Goal: Transaction & Acquisition: Purchase product/service

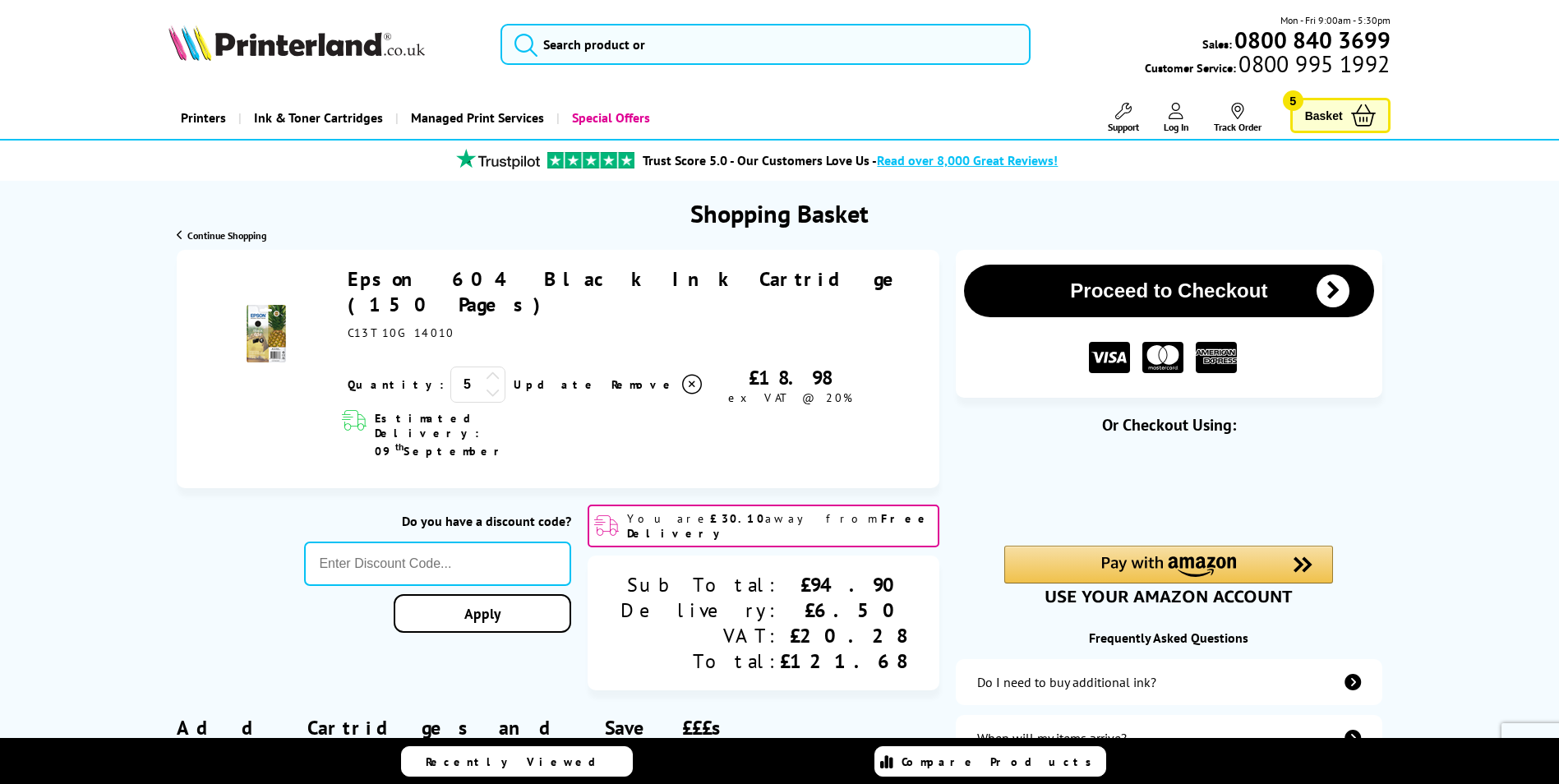
click at [486, 368] on icon at bounding box center [492, 375] width 14 height 14
click at [486, 385] on icon at bounding box center [492, 392] width 14 height 14
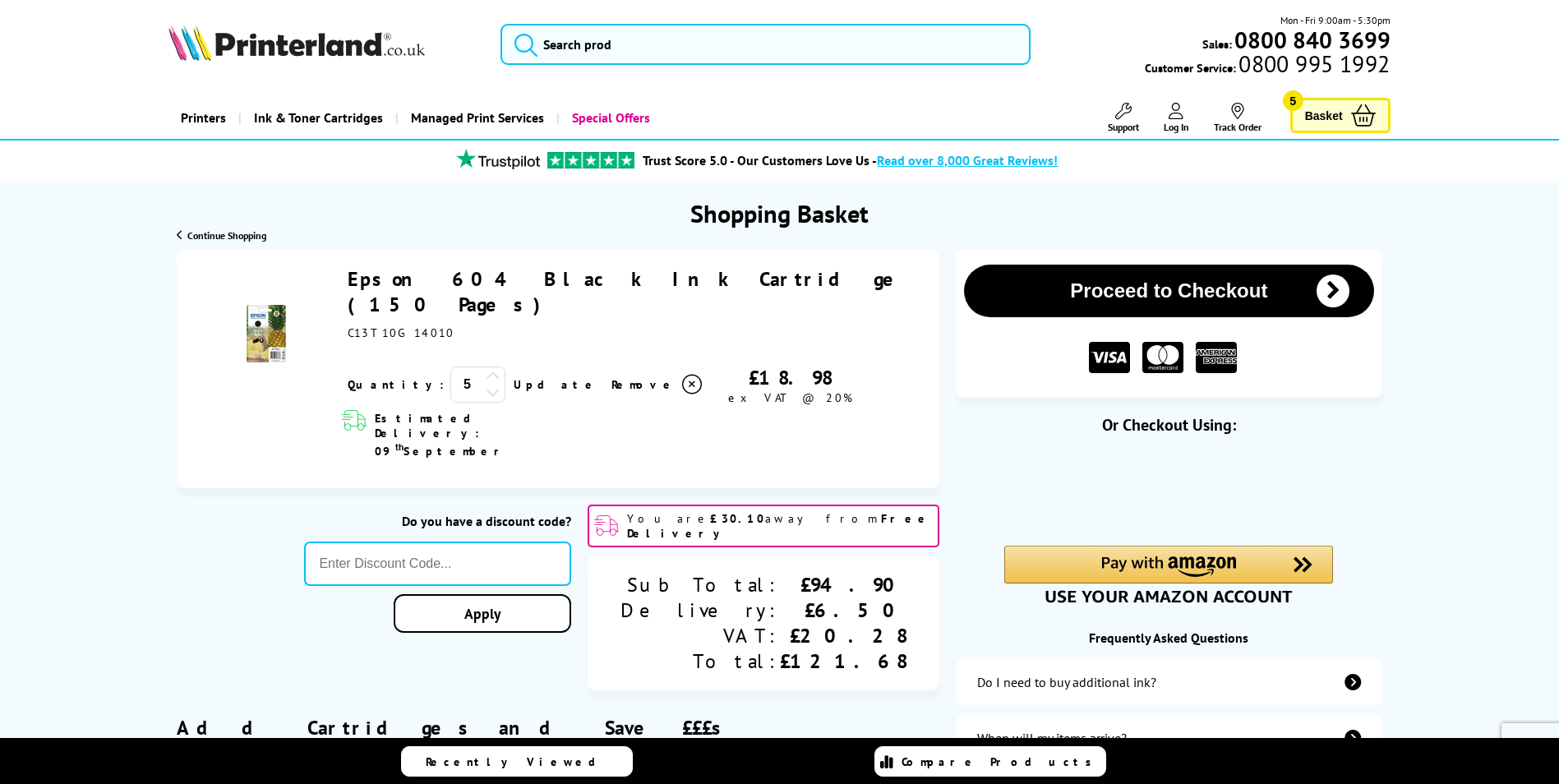
click at [486, 385] on icon at bounding box center [492, 392] width 14 height 14
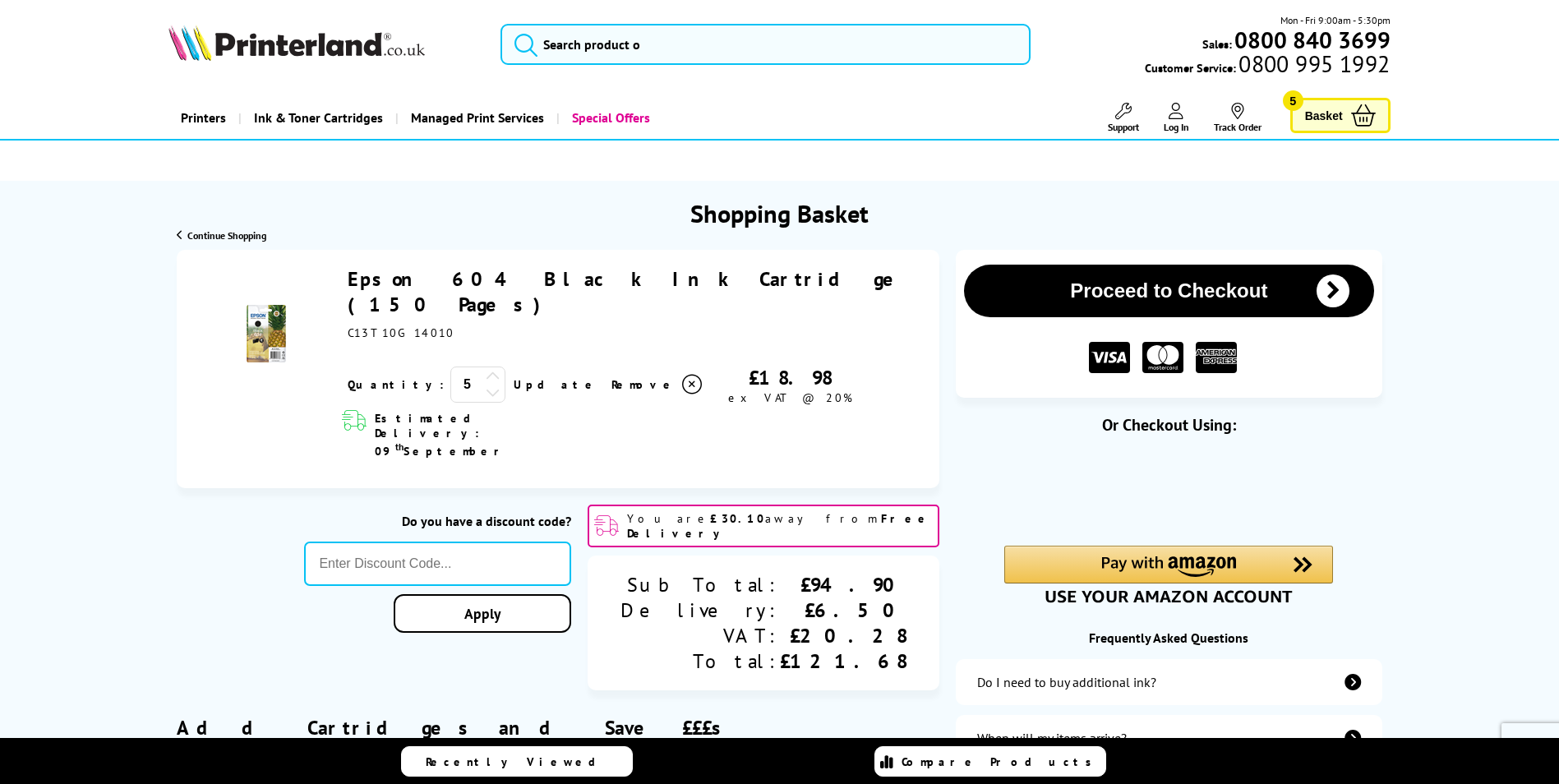
click at [486, 385] on icon at bounding box center [492, 392] width 14 height 14
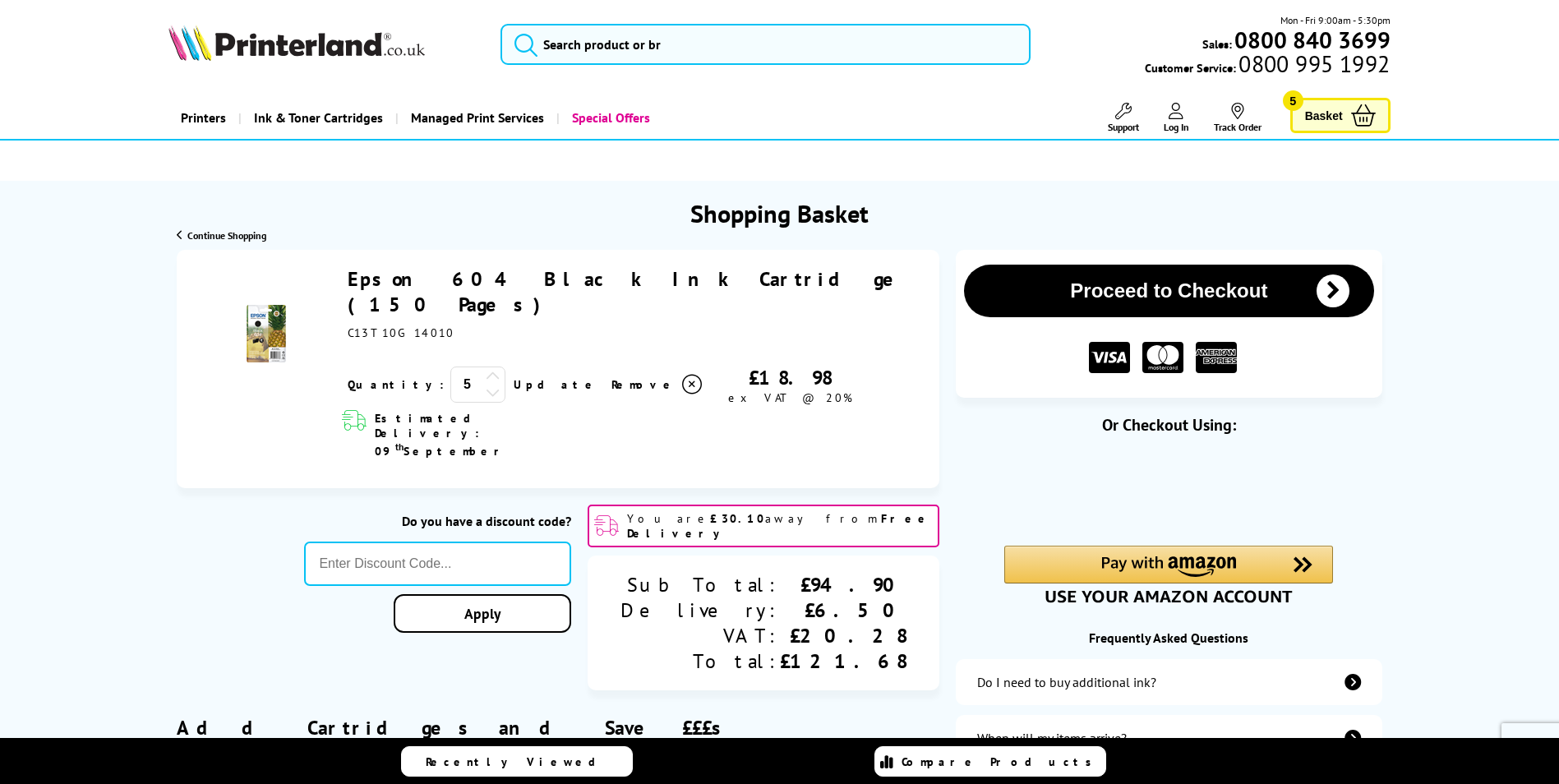
click at [486, 385] on icon at bounding box center [492, 392] width 14 height 14
click at [486, 368] on icon at bounding box center [492, 375] width 14 height 14
click at [557, 594] on link "Apply" at bounding box center [482, 613] width 178 height 38
click at [1324, 289] on icon "submit" at bounding box center [1333, 291] width 33 height 33
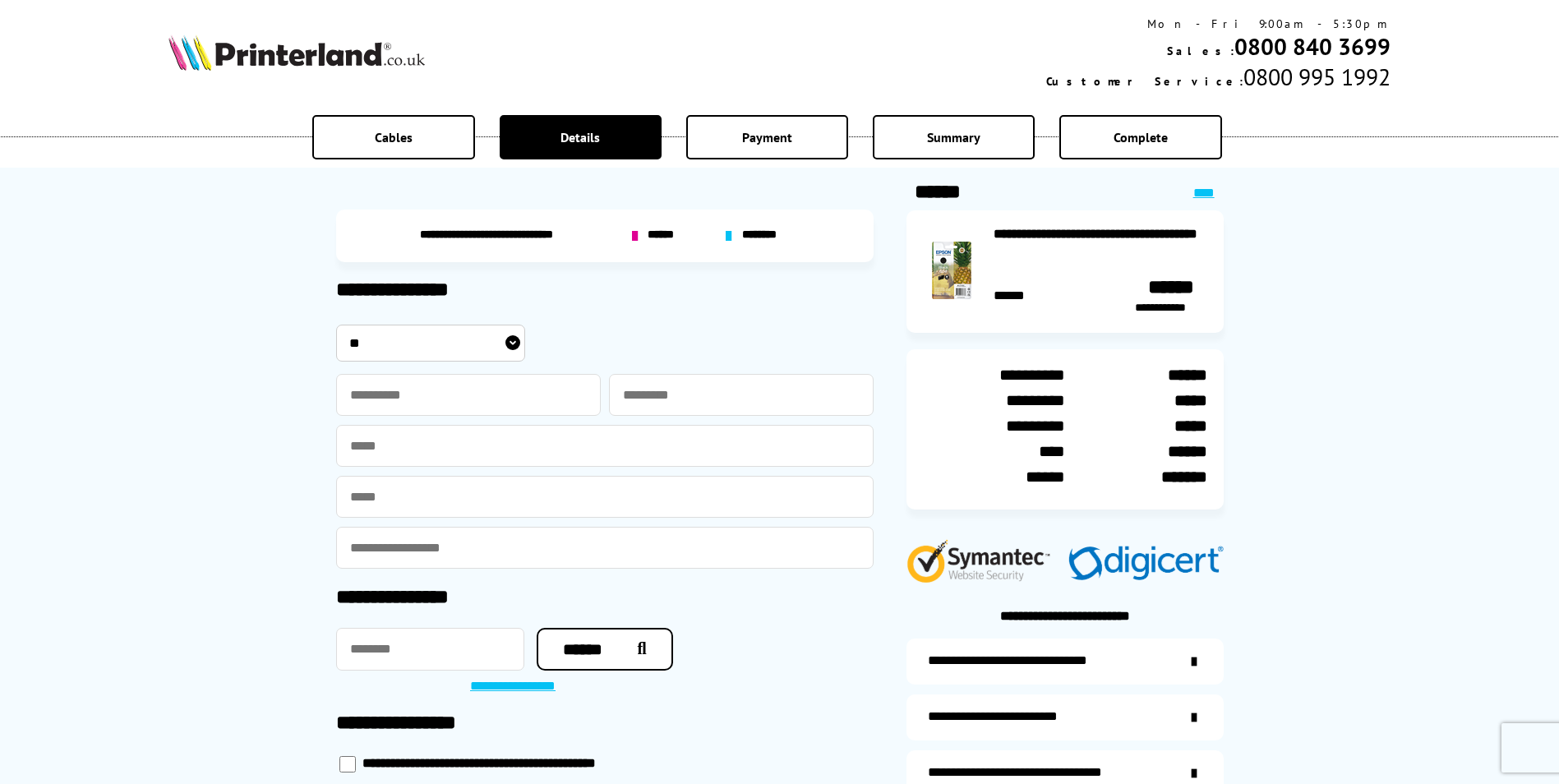
click at [1202, 196] on link "****" at bounding box center [1204, 192] width 21 height 12
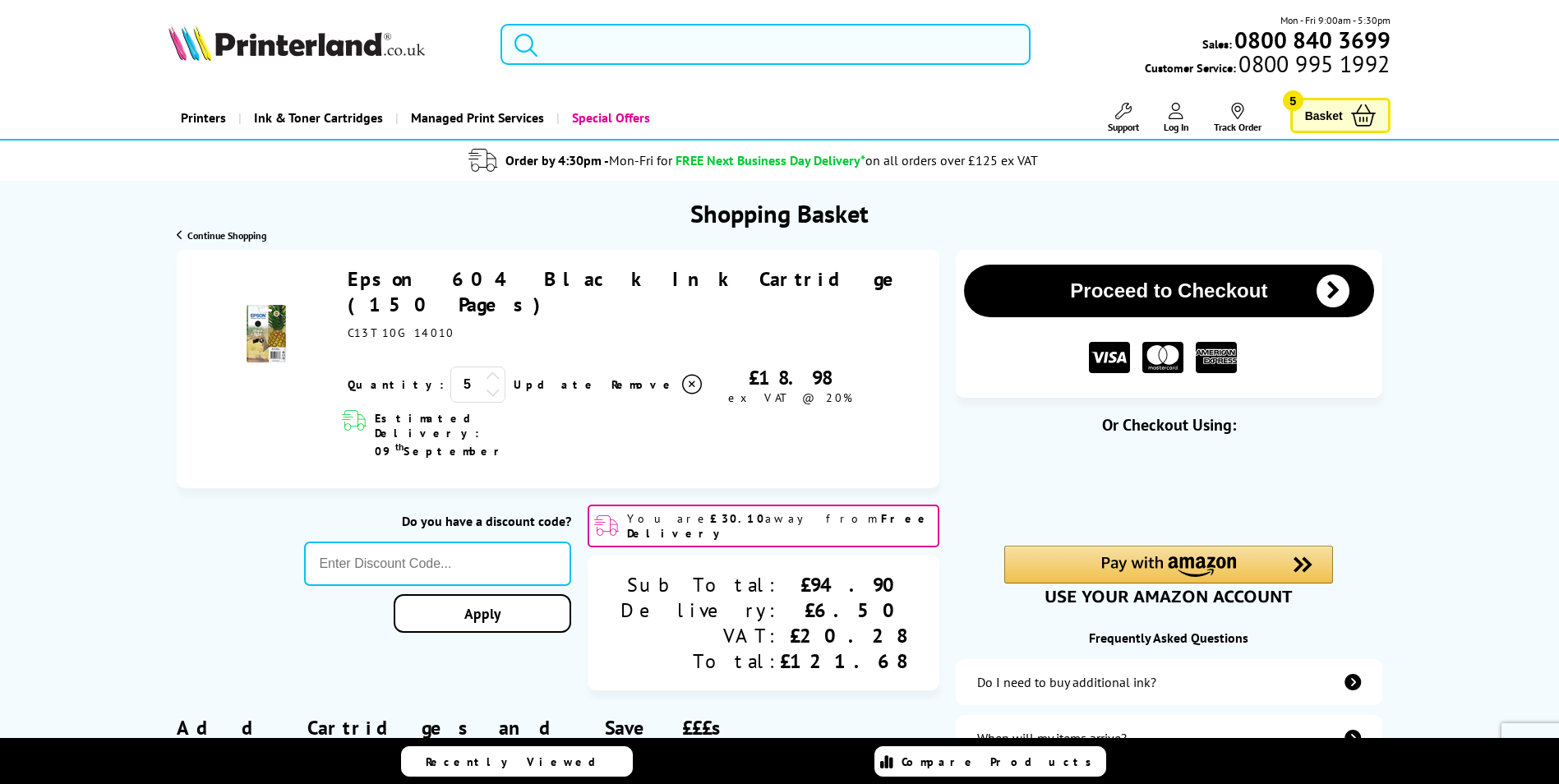
click at [486, 385] on icon at bounding box center [492, 392] width 14 height 14
click at [1286, 287] on button "Proceed to Checkout" at bounding box center [1168, 291] width 409 height 53
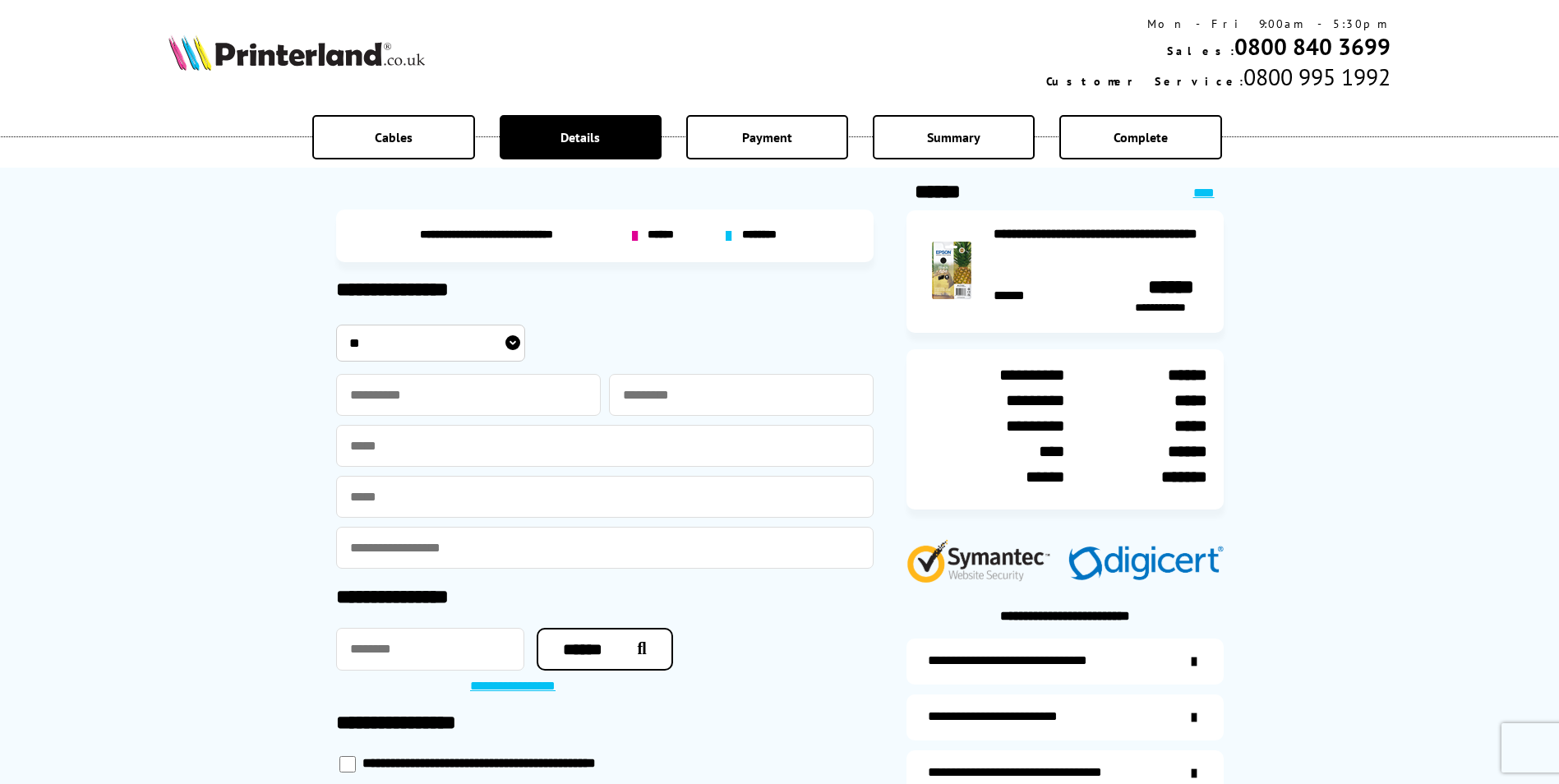
click at [1204, 191] on link "****" at bounding box center [1204, 192] width 21 height 12
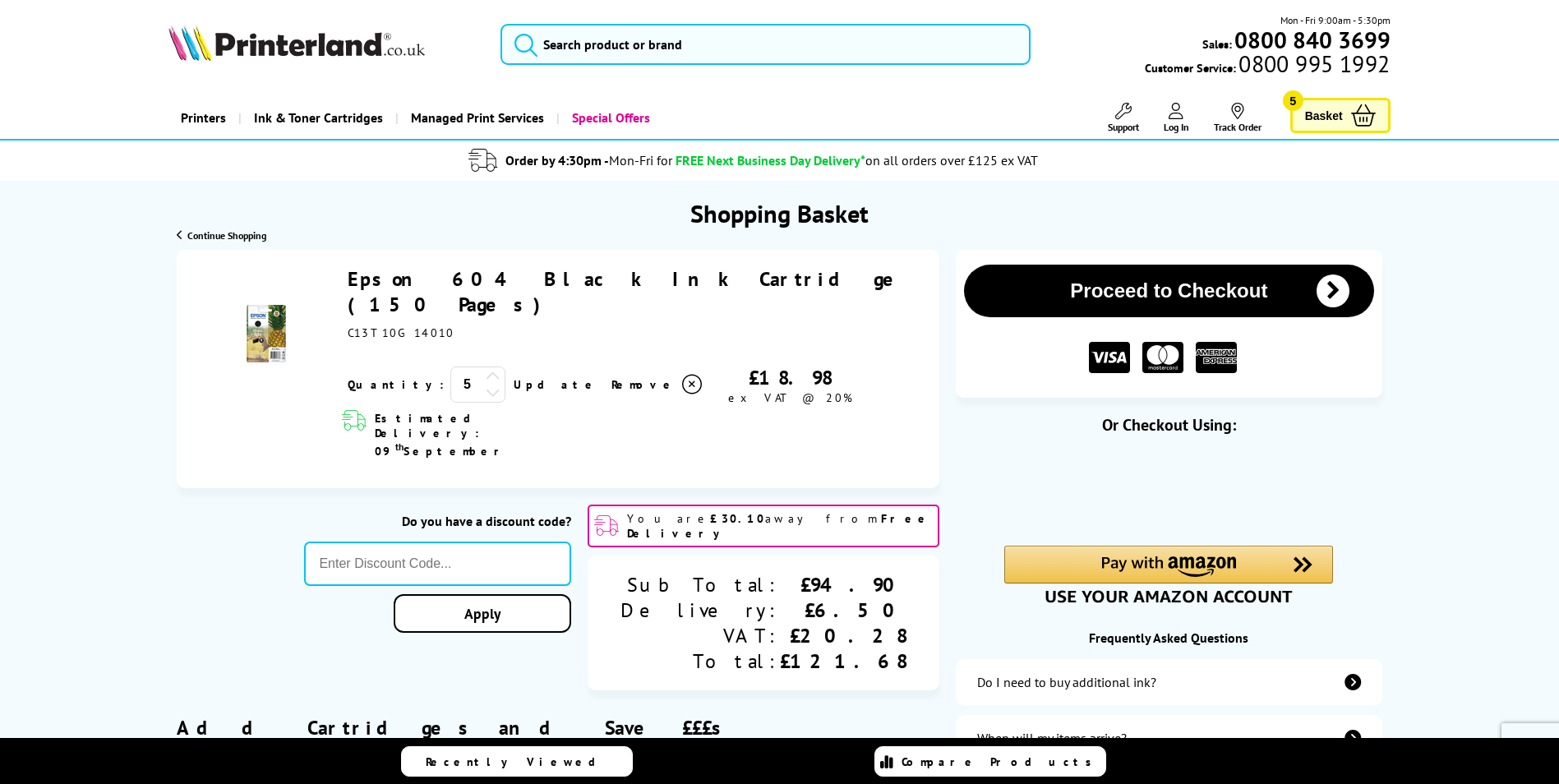
click at [683, 374] on icon at bounding box center [692, 384] width 20 height 20
